Goal: Task Accomplishment & Management: Use online tool/utility

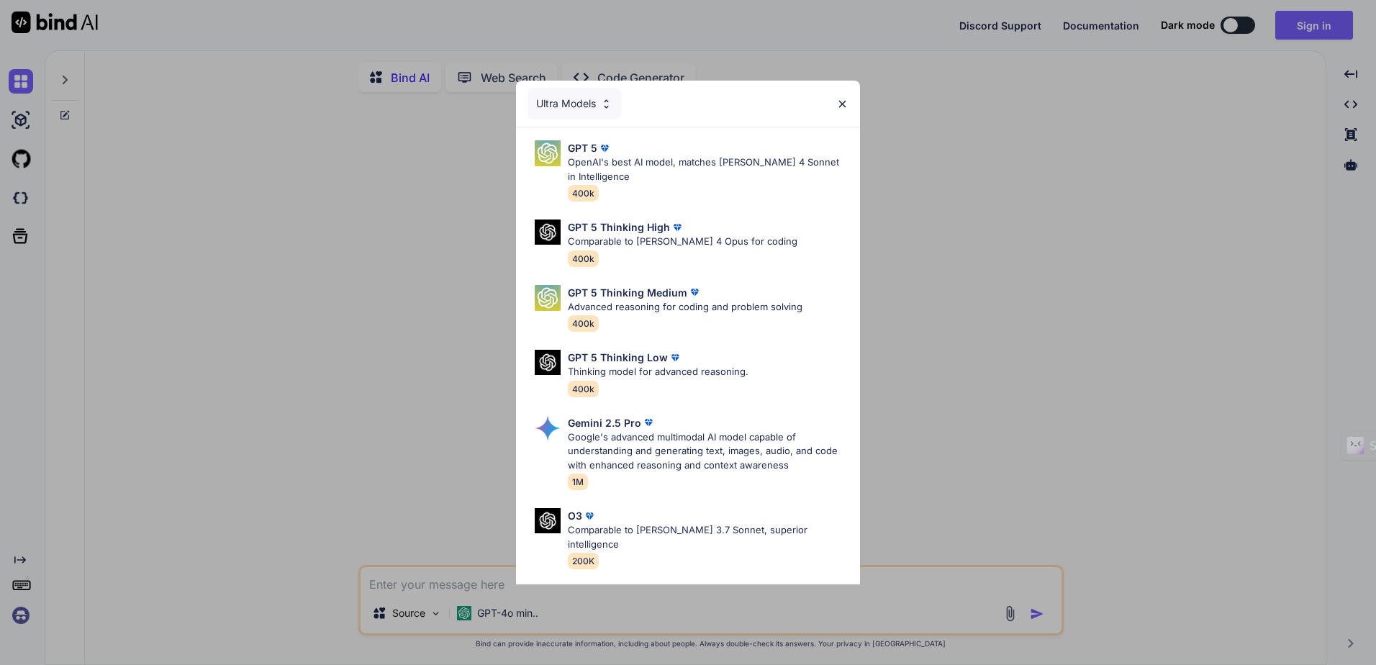
click at [927, 281] on div "Ultra Models GPT 5 OpenAI's best AI model, matches [PERSON_NAME] 4 Sonnet in In…" at bounding box center [688, 332] width 1376 height 665
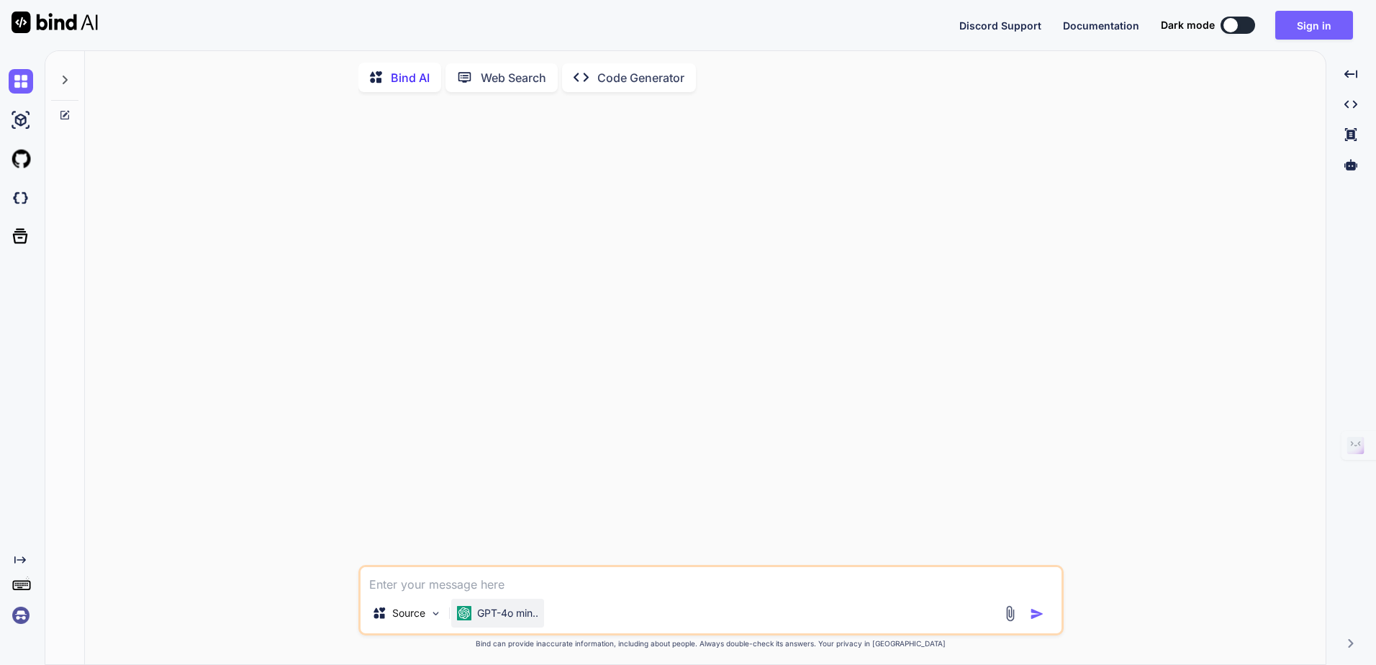
click at [517, 620] on p "GPT-4o min.." at bounding box center [507, 613] width 61 height 14
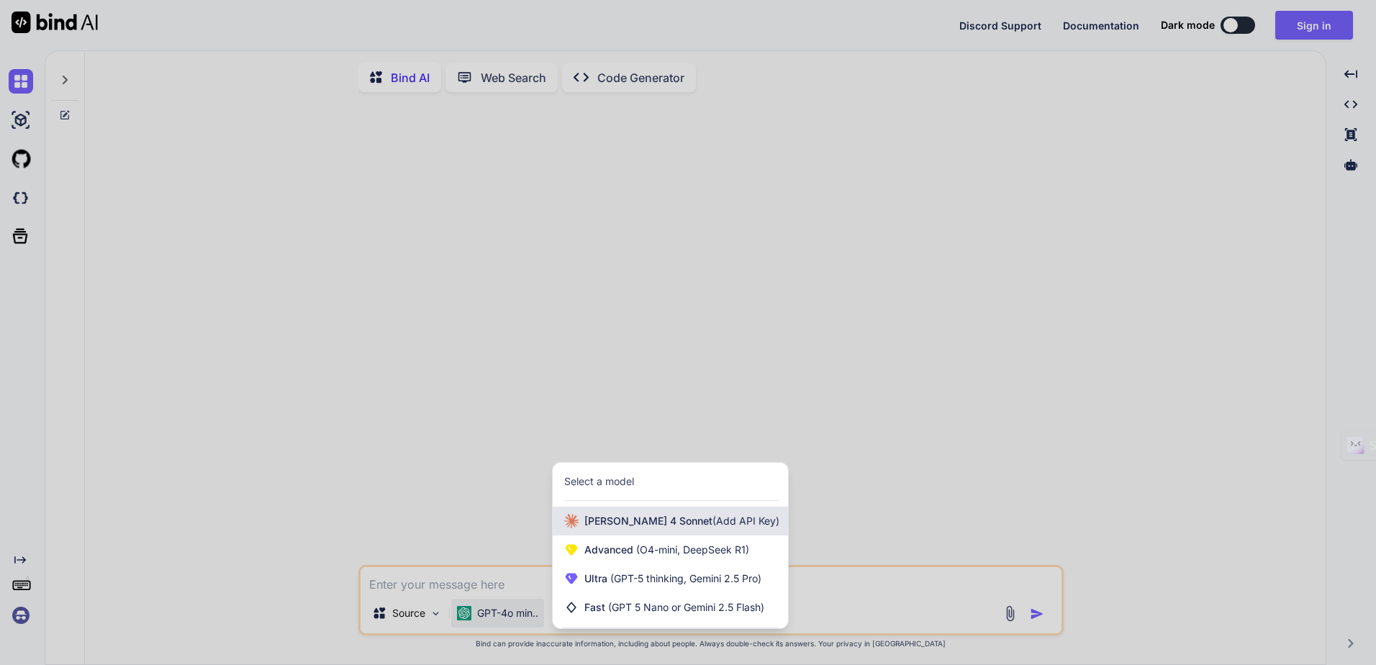
click at [672, 534] on div "[PERSON_NAME] 4 Sonnet (Add API Key)" at bounding box center [670, 521] width 235 height 29
type textarea "x"
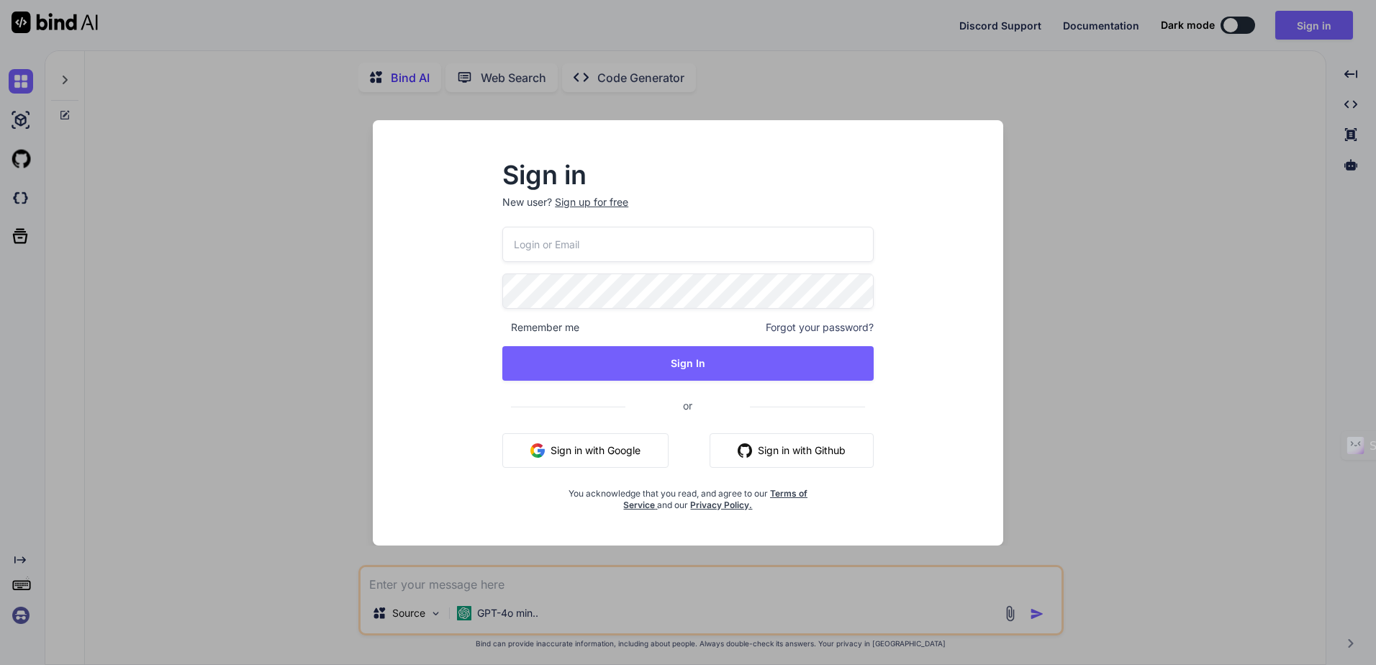
click at [1092, 263] on div "Sign in New user? Sign up for free Remember me Forgot your password? Sign In or…" at bounding box center [688, 332] width 1376 height 665
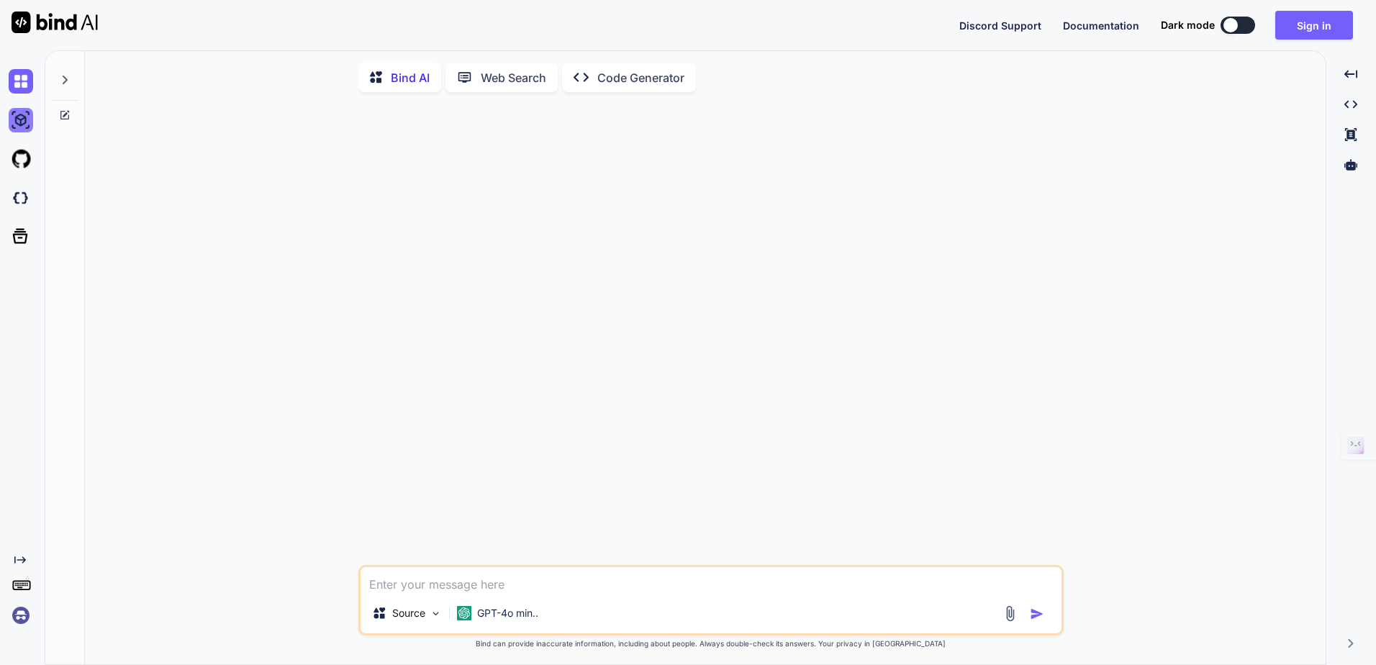
click at [12, 115] on img at bounding box center [21, 120] width 24 height 24
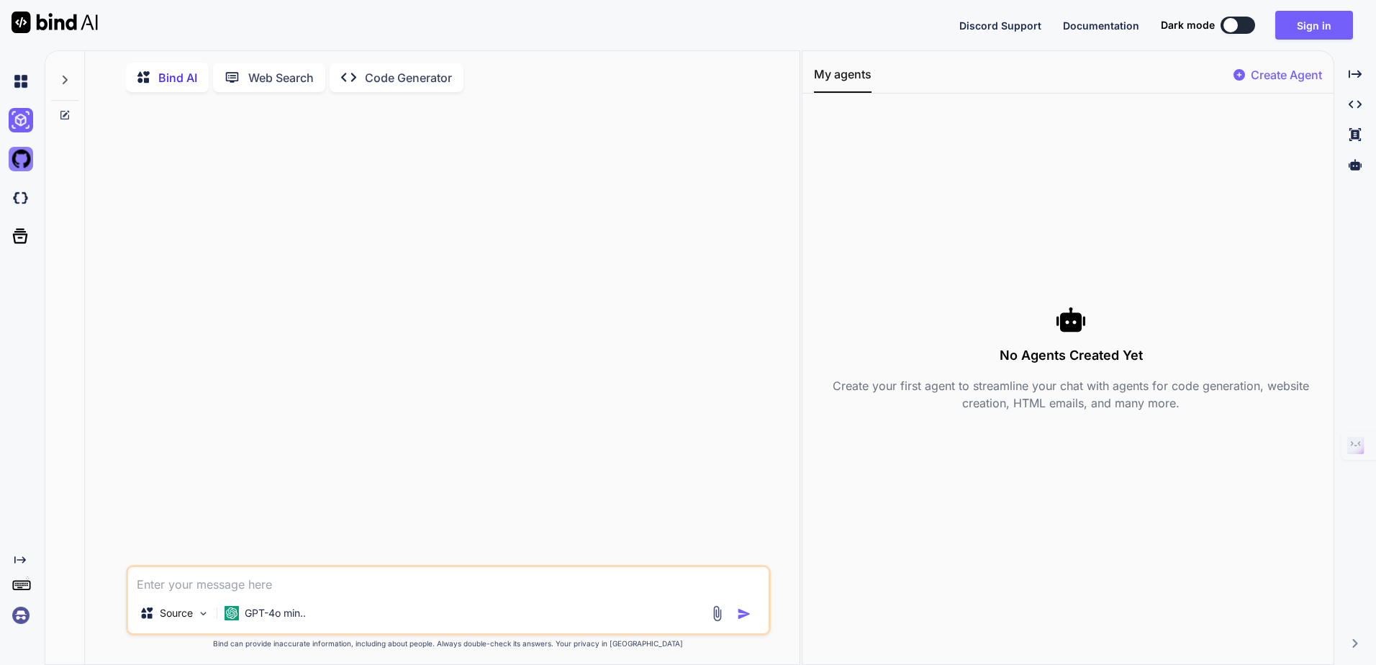
click at [17, 151] on img at bounding box center [21, 159] width 24 height 24
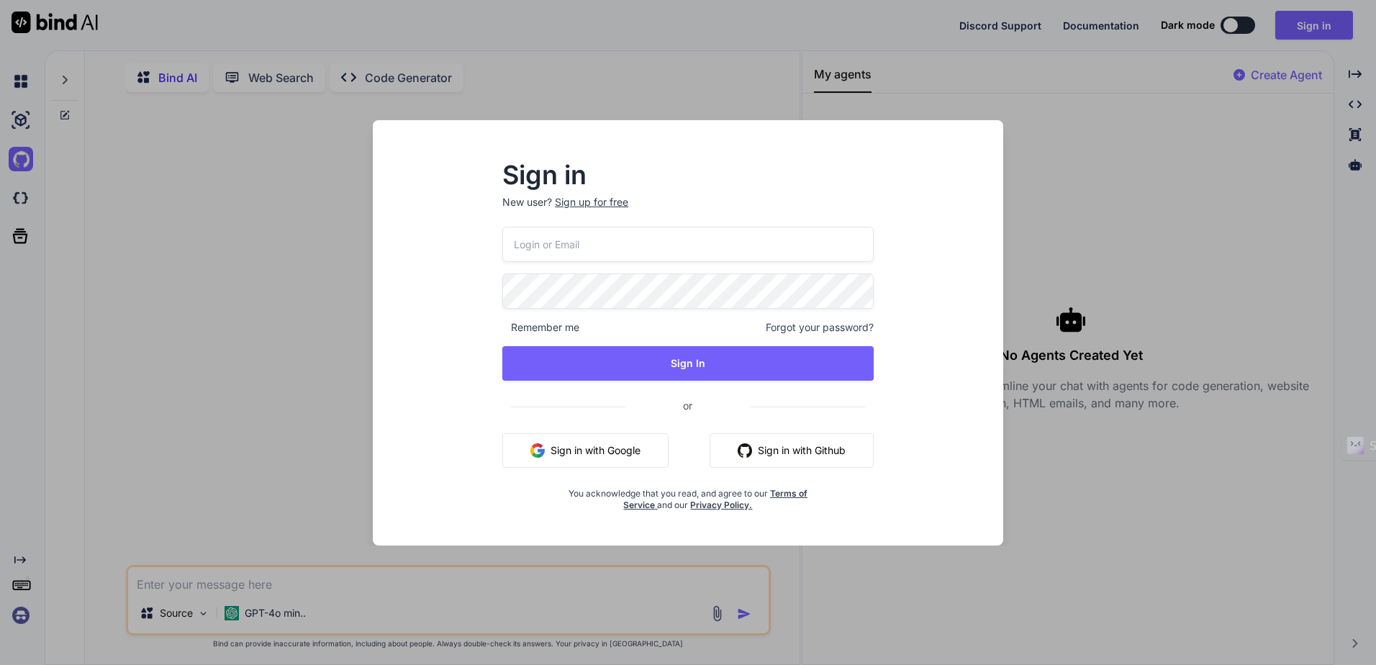
click at [802, 222] on p "New user? Sign up for free" at bounding box center [687, 211] width 371 height 32
click at [802, 237] on input "email" at bounding box center [687, 244] width 371 height 35
type input "fulltimedigitalagency@gmail.com"
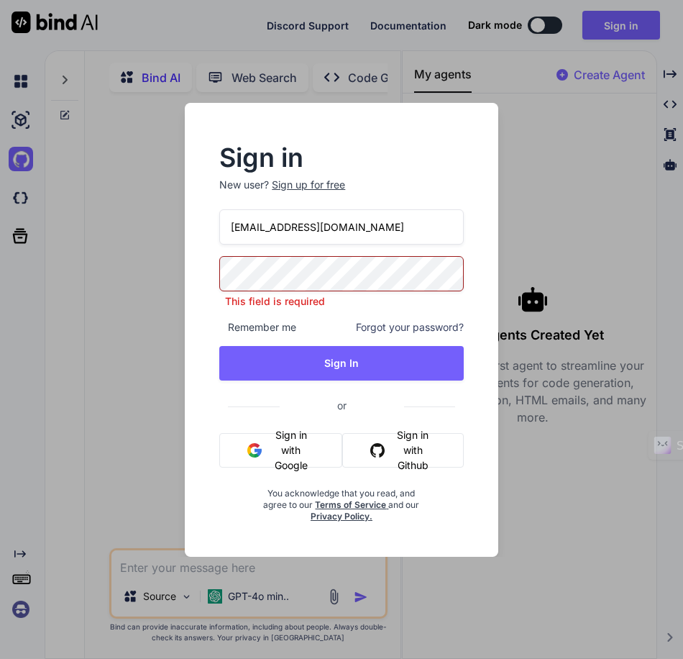
click at [294, 460] on button "Sign in with Google" at bounding box center [280, 450] width 123 height 35
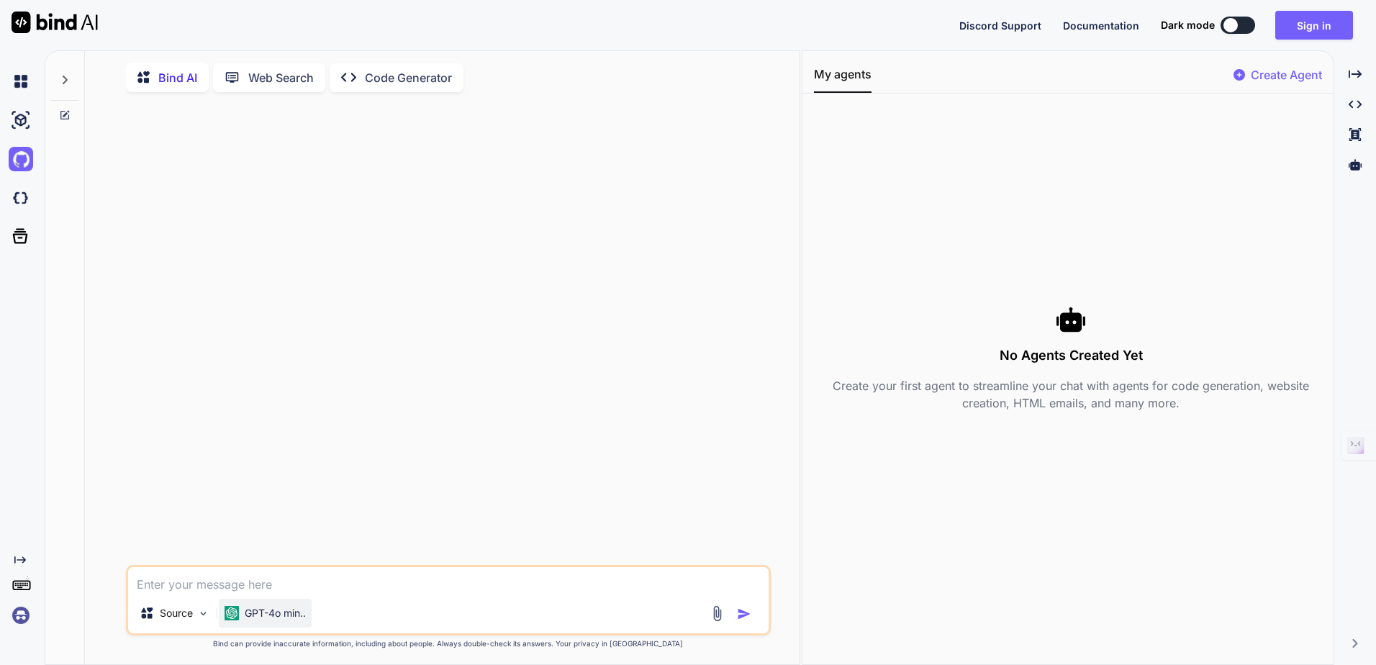
click at [282, 619] on p "GPT-4o min.." at bounding box center [275, 613] width 61 height 14
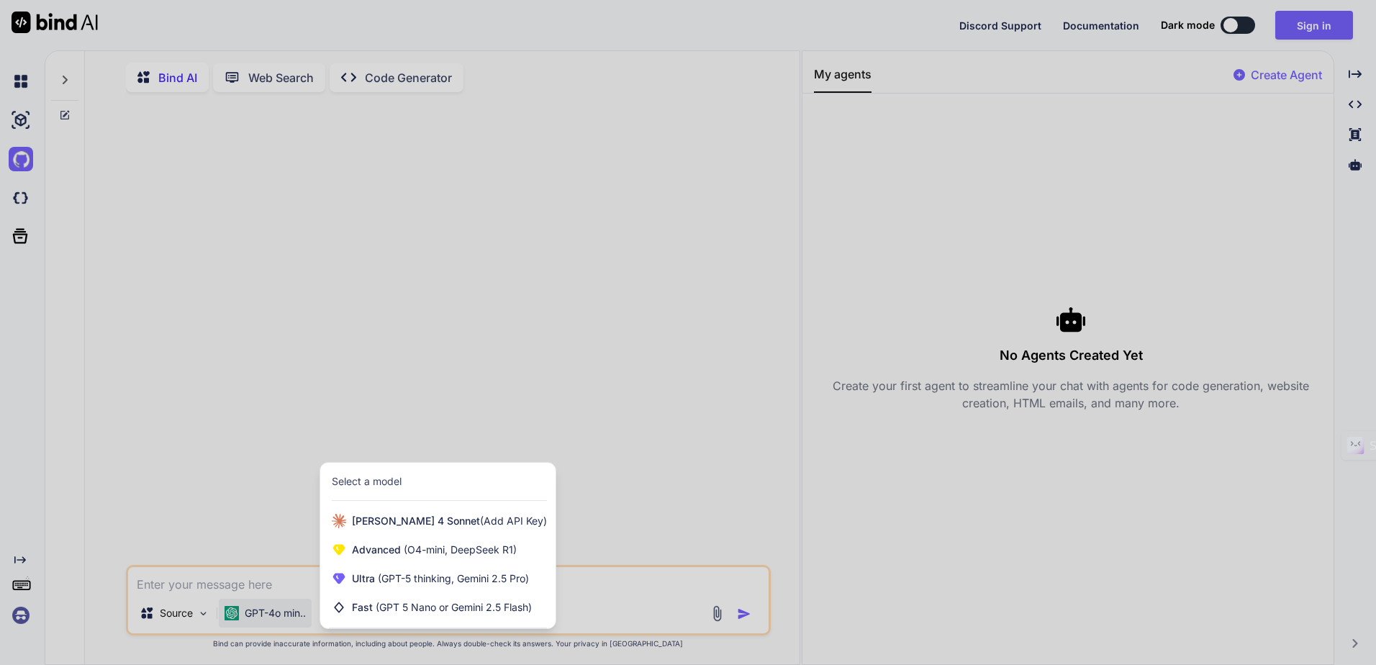
click at [643, 523] on div at bounding box center [688, 332] width 1376 height 665
type textarea "x"
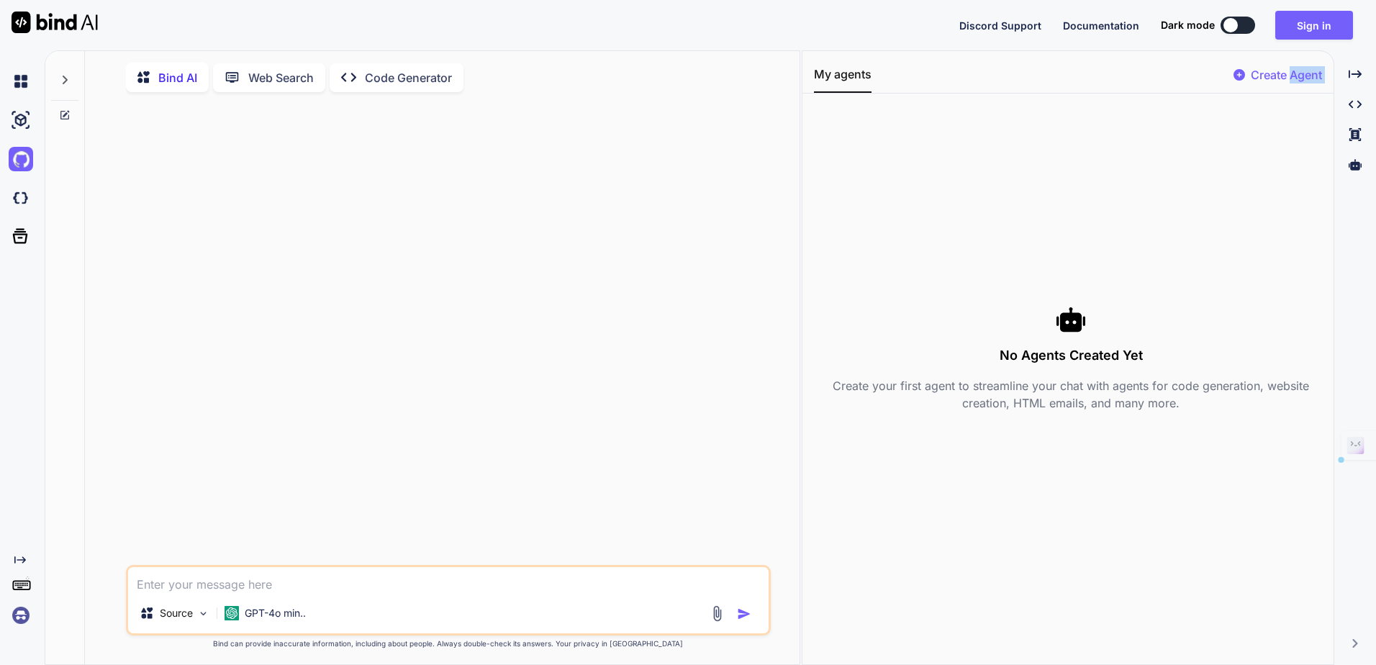
drag, startPoint x: 1290, startPoint y: 76, endPoint x: 1145, endPoint y: 251, distance: 226.9
click at [1145, 251] on div "My agents Create Agent No Agents Created Yet Create your first agent to streaml…" at bounding box center [1067, 357] width 531 height 613
click at [751, 257] on div at bounding box center [450, 334] width 642 height 461
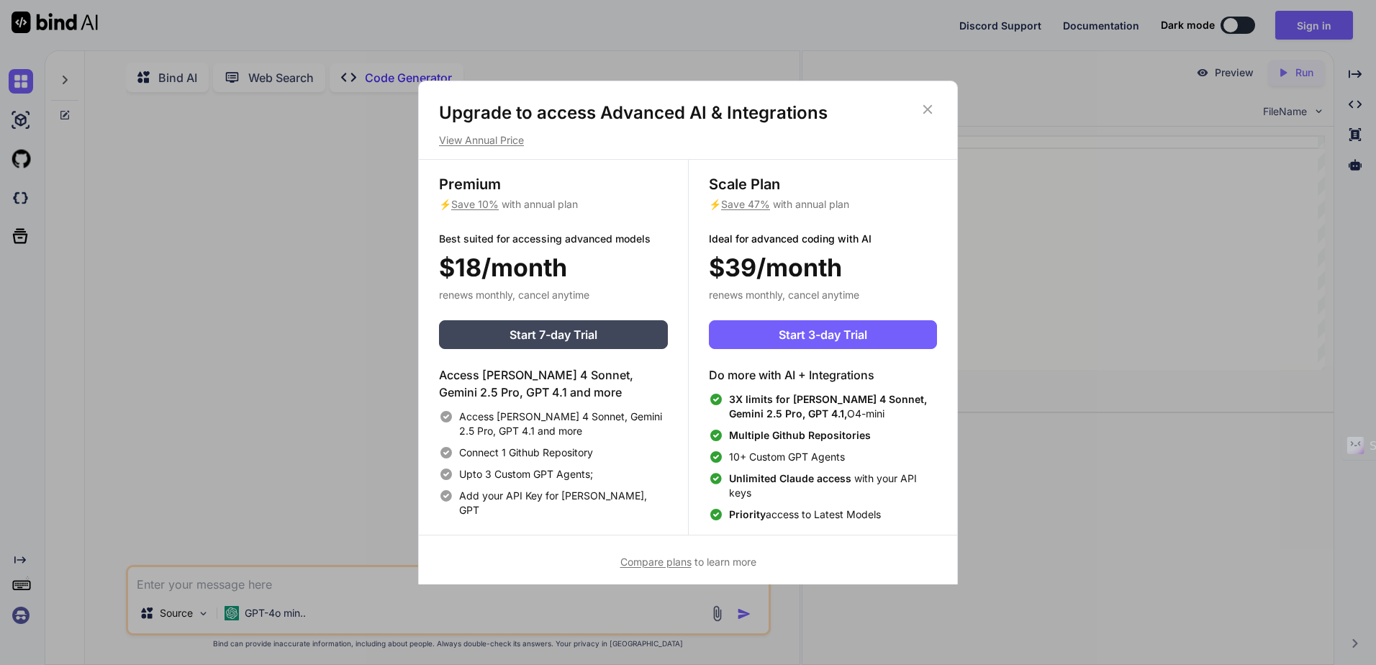
click at [394, 38] on div "Upgrade to access Advanced AI & Integrations View Annual Price Premium ⚡ Save 1…" at bounding box center [688, 332] width 1376 height 665
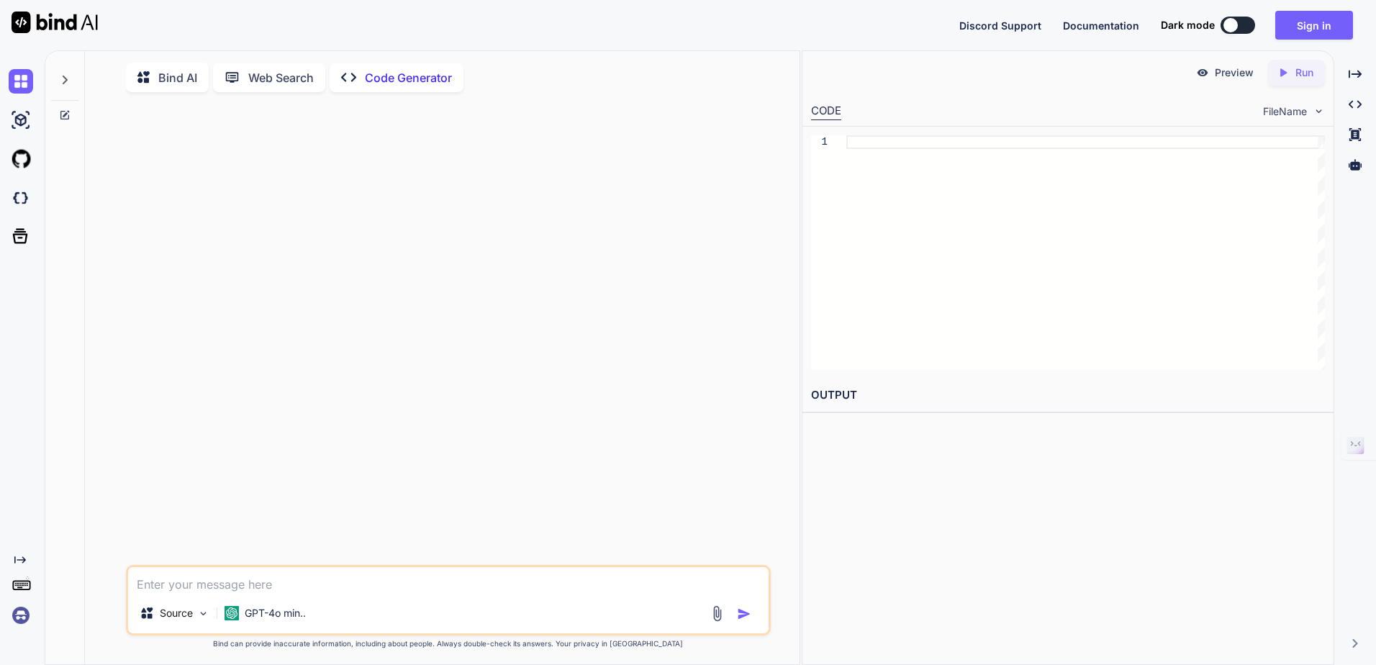
type textarea "x"
